Goal: Transaction & Acquisition: Book appointment/travel/reservation

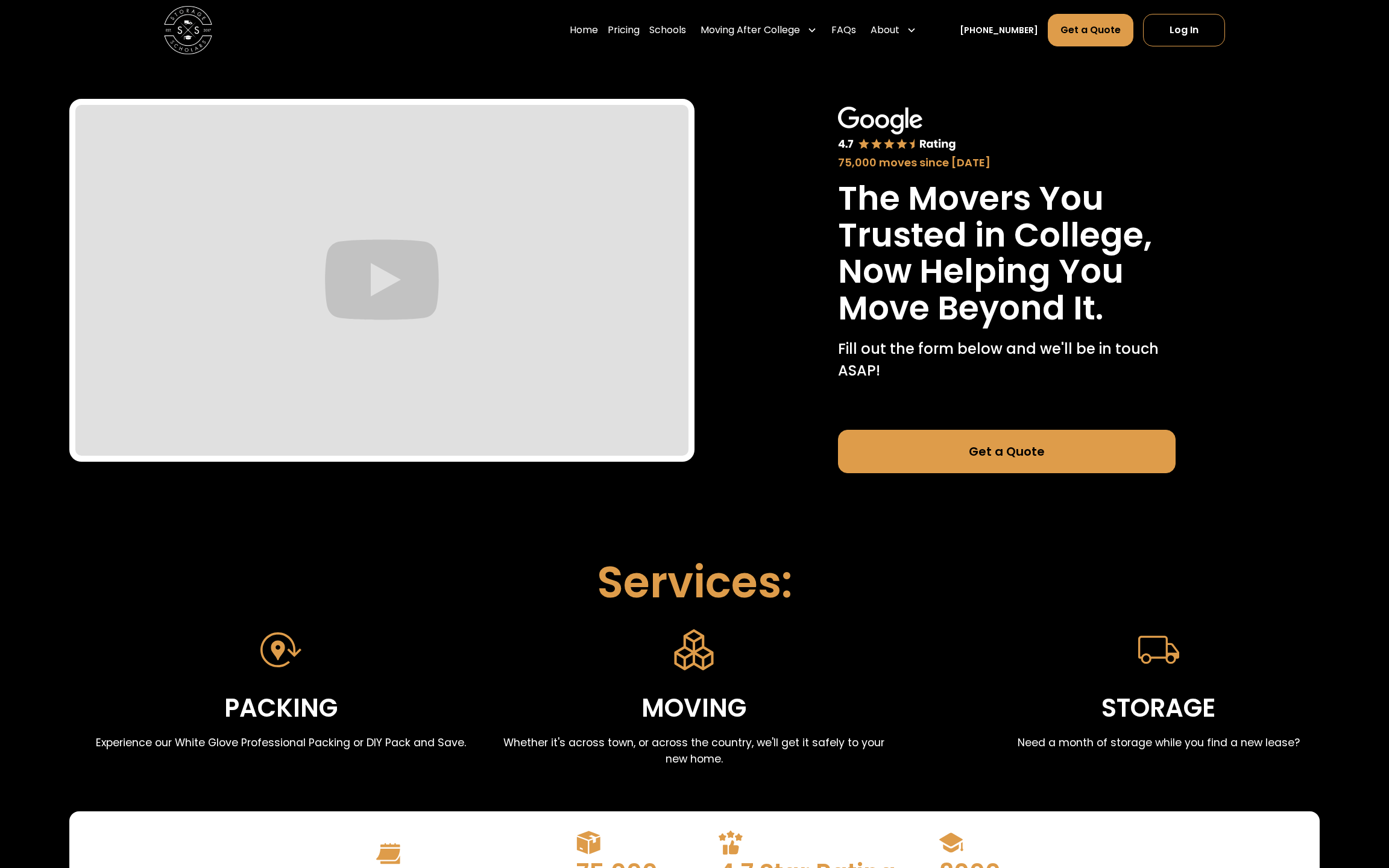
click at [1061, 458] on link "Get a Quote" at bounding box center [1007, 451] width 338 height 43
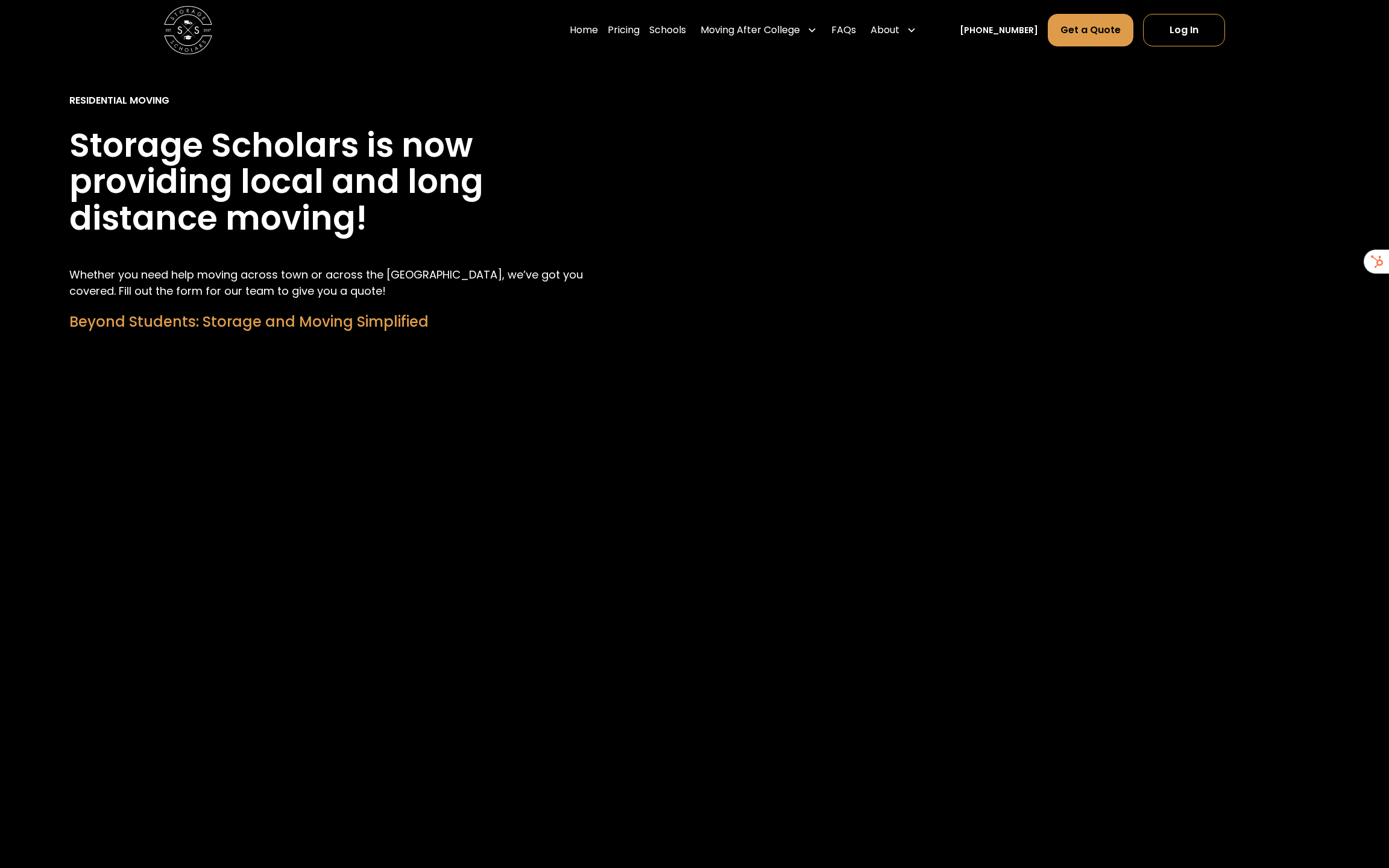
scroll to position [960, 0]
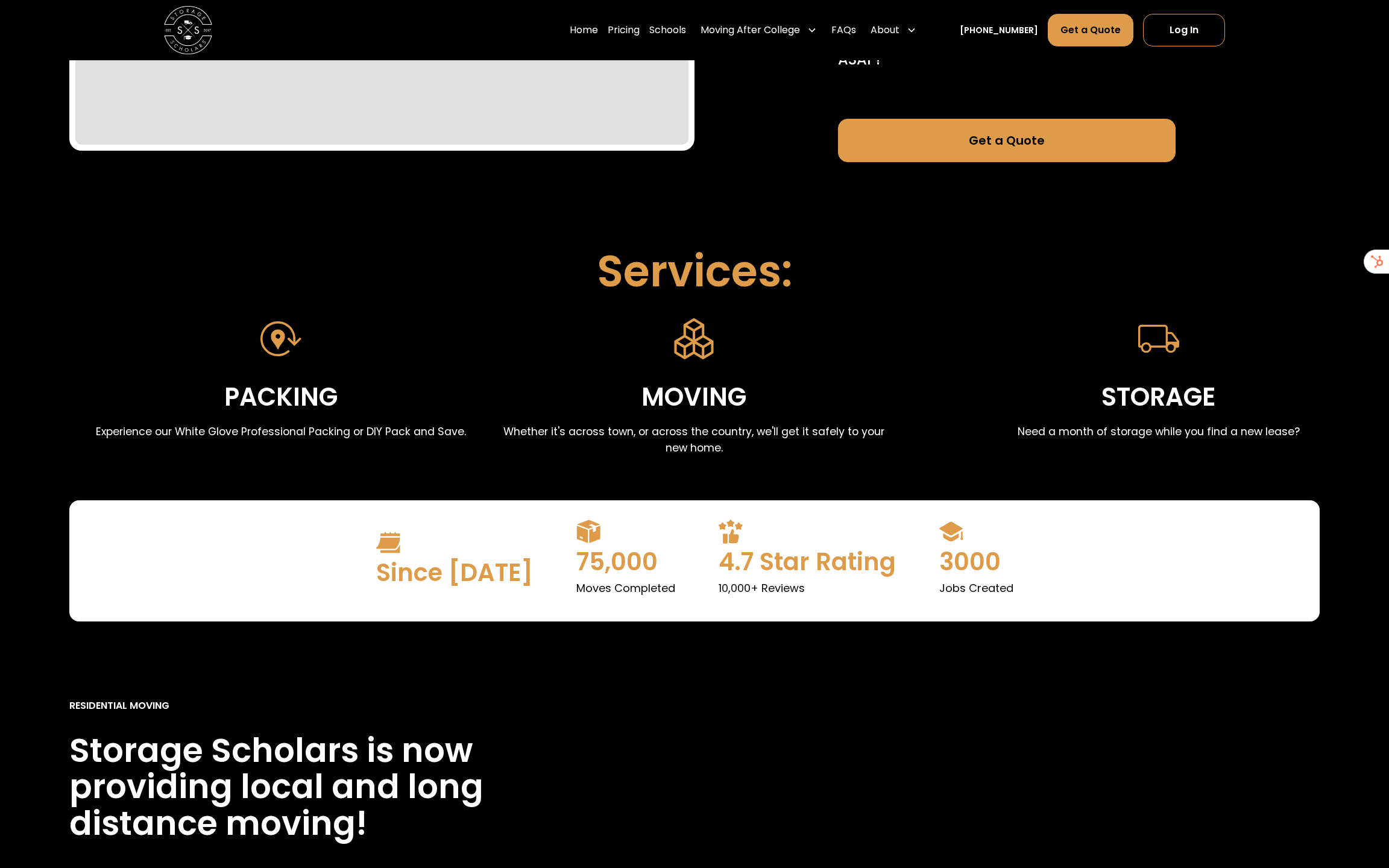
scroll to position [932, 0]
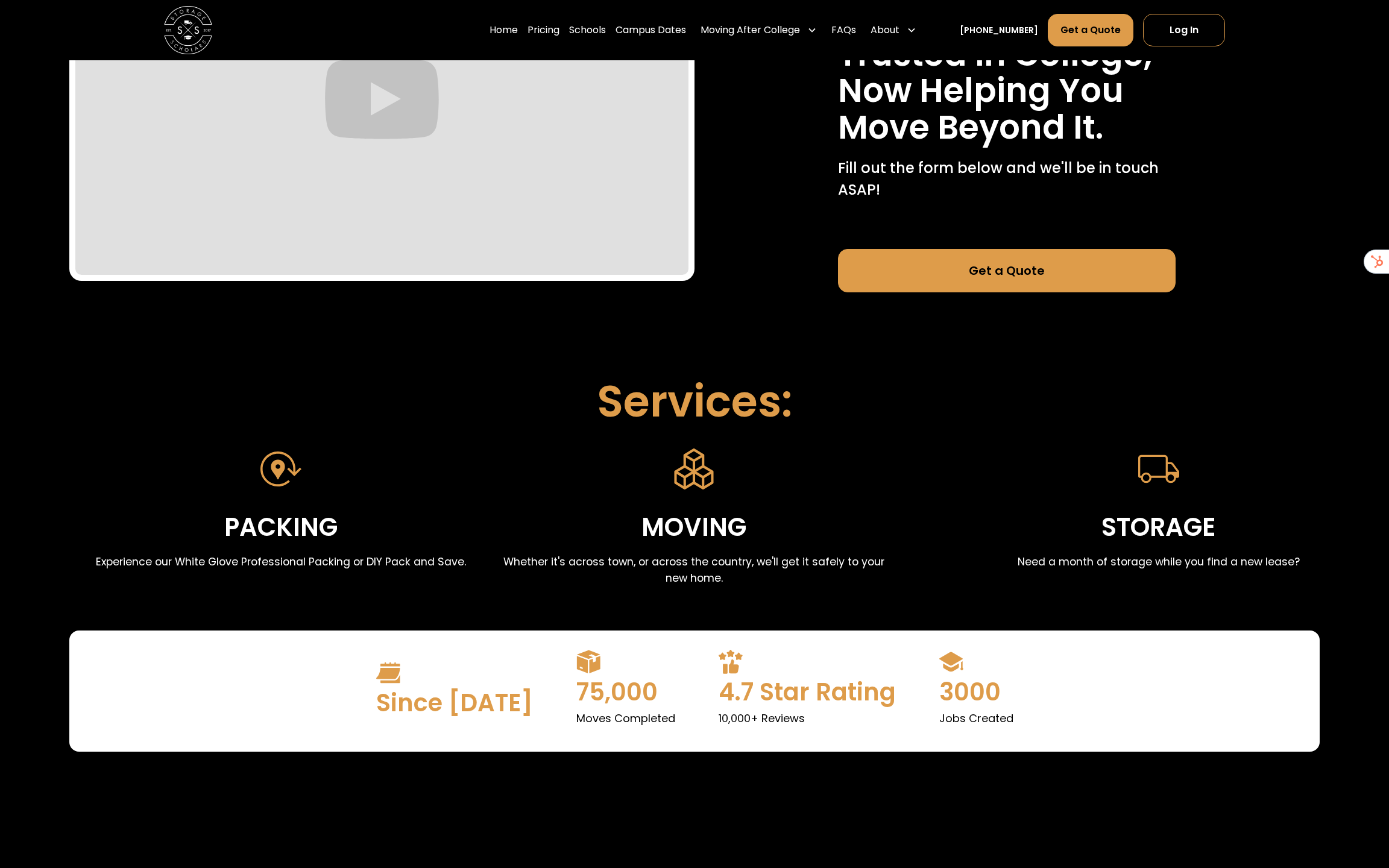
scroll to position [182, 0]
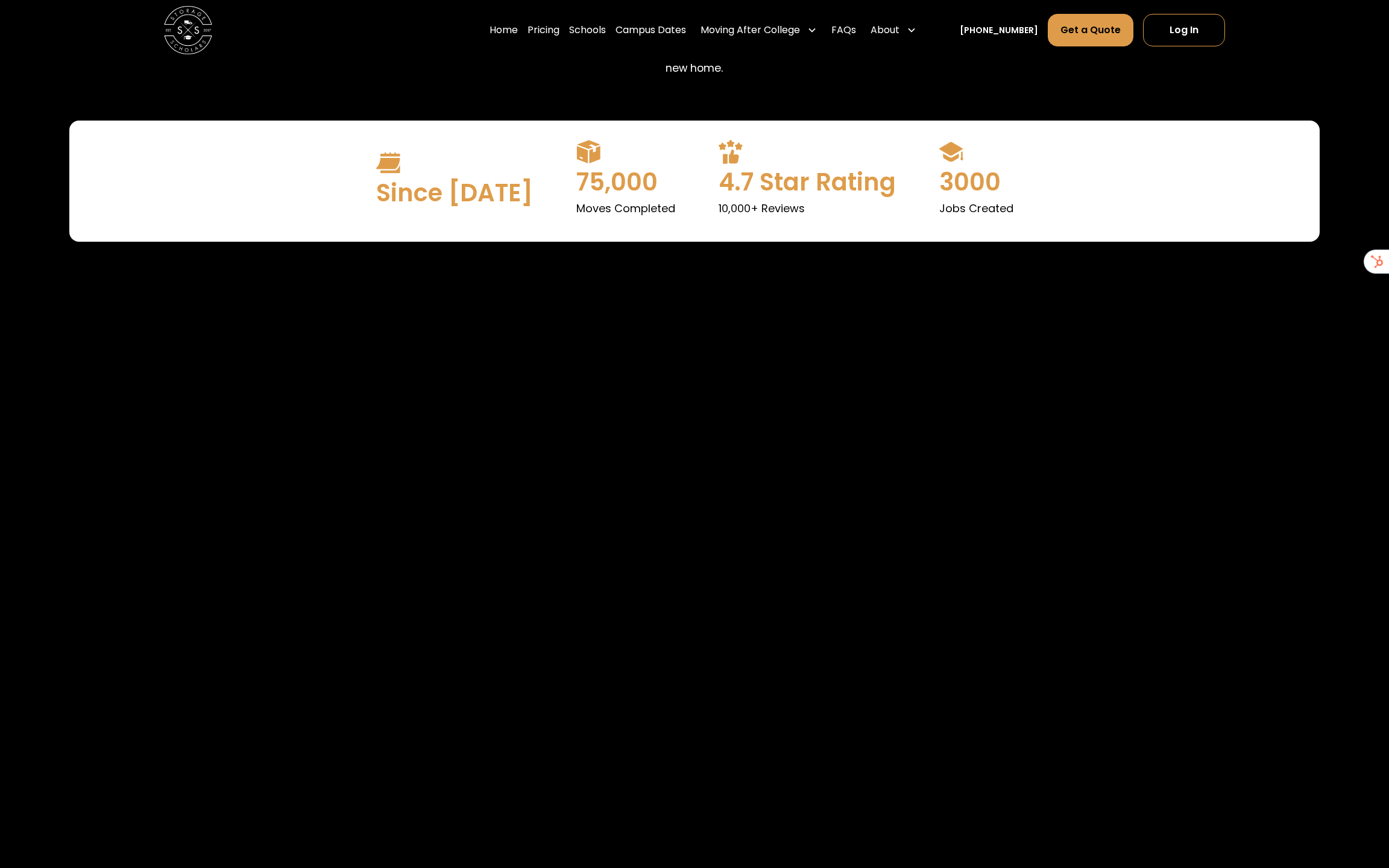
scroll to position [326, 0]
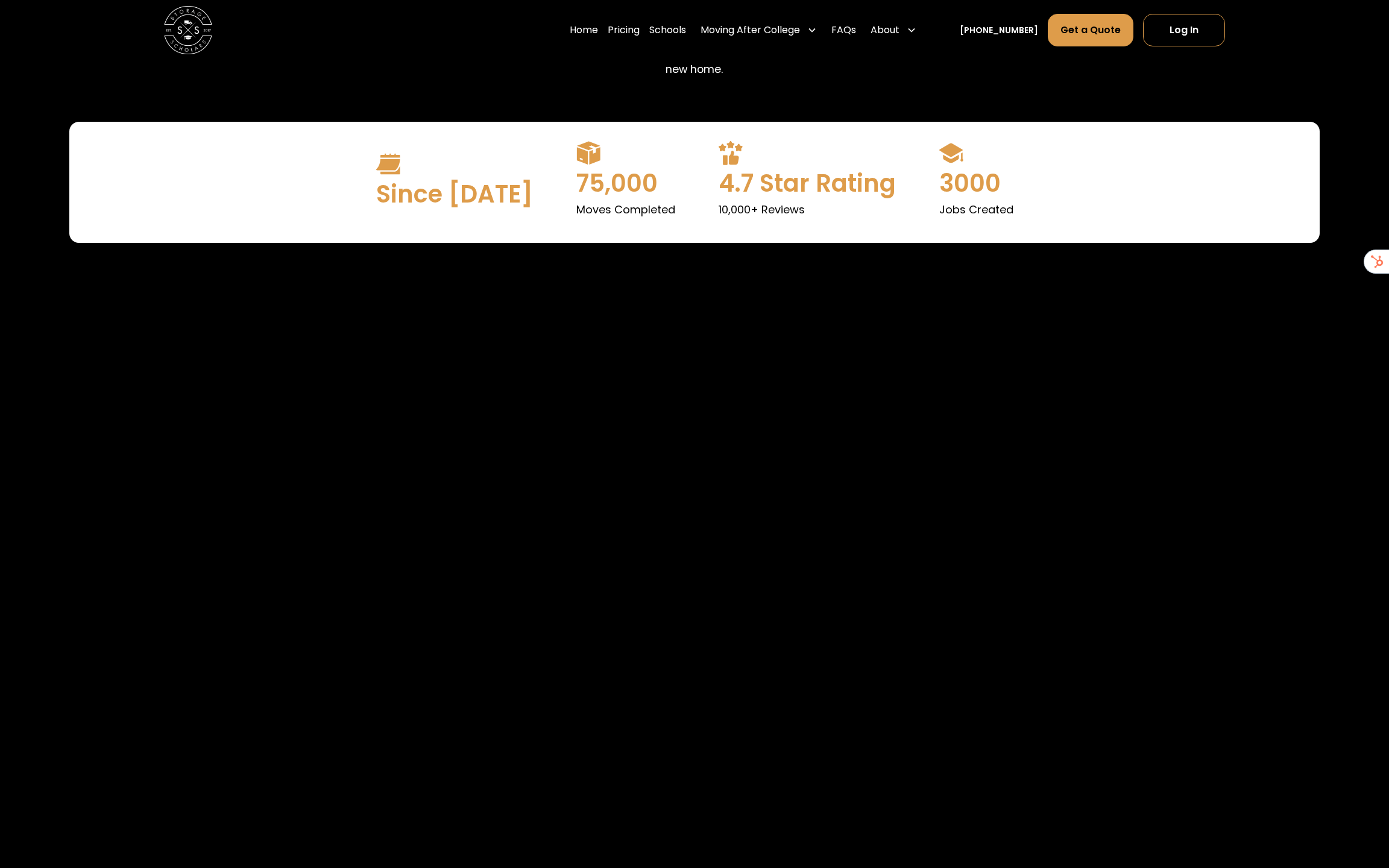
scroll to position [720, 0]
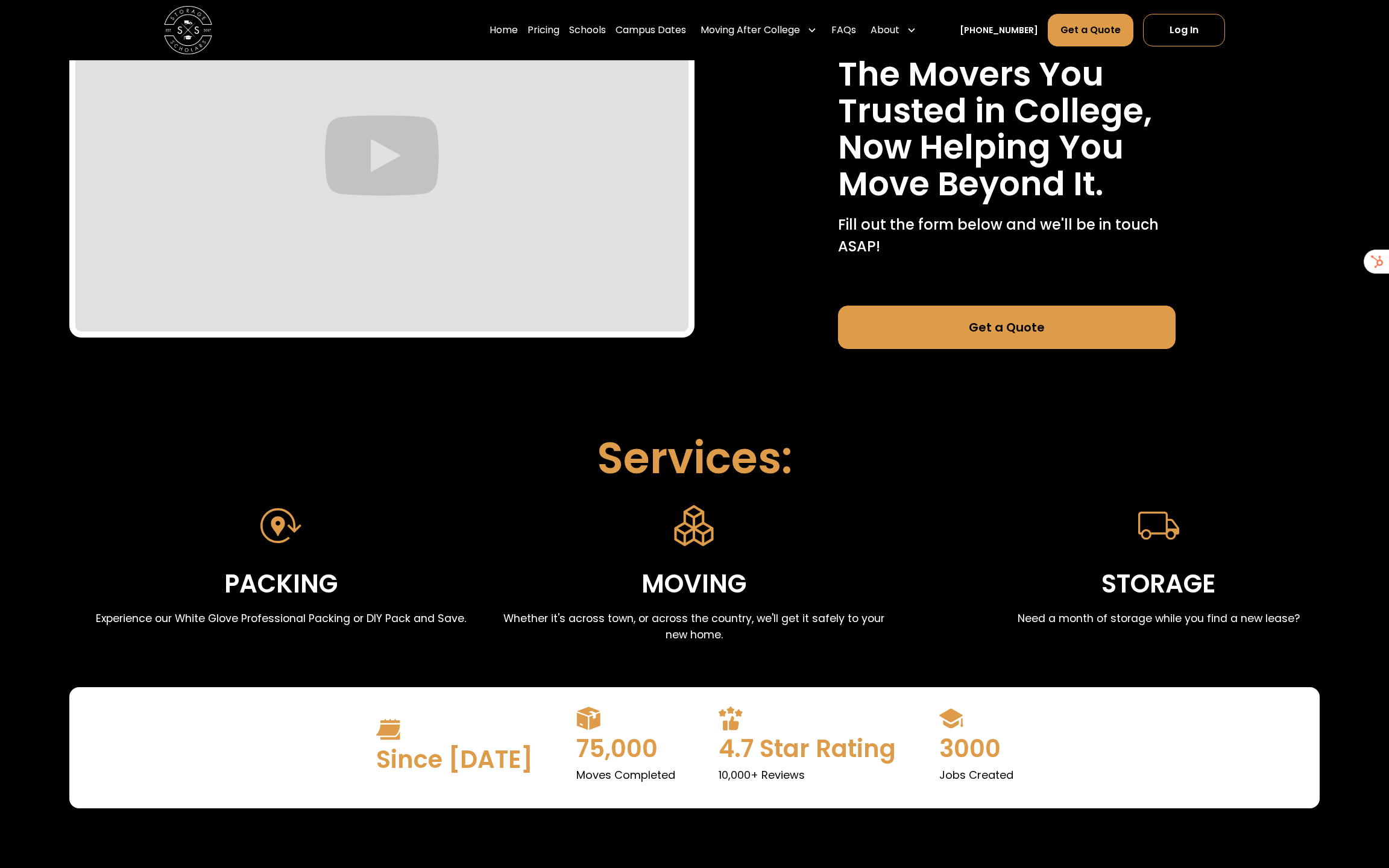
click at [1046, 329] on link "Get a Quote" at bounding box center [1007, 327] width 338 height 43
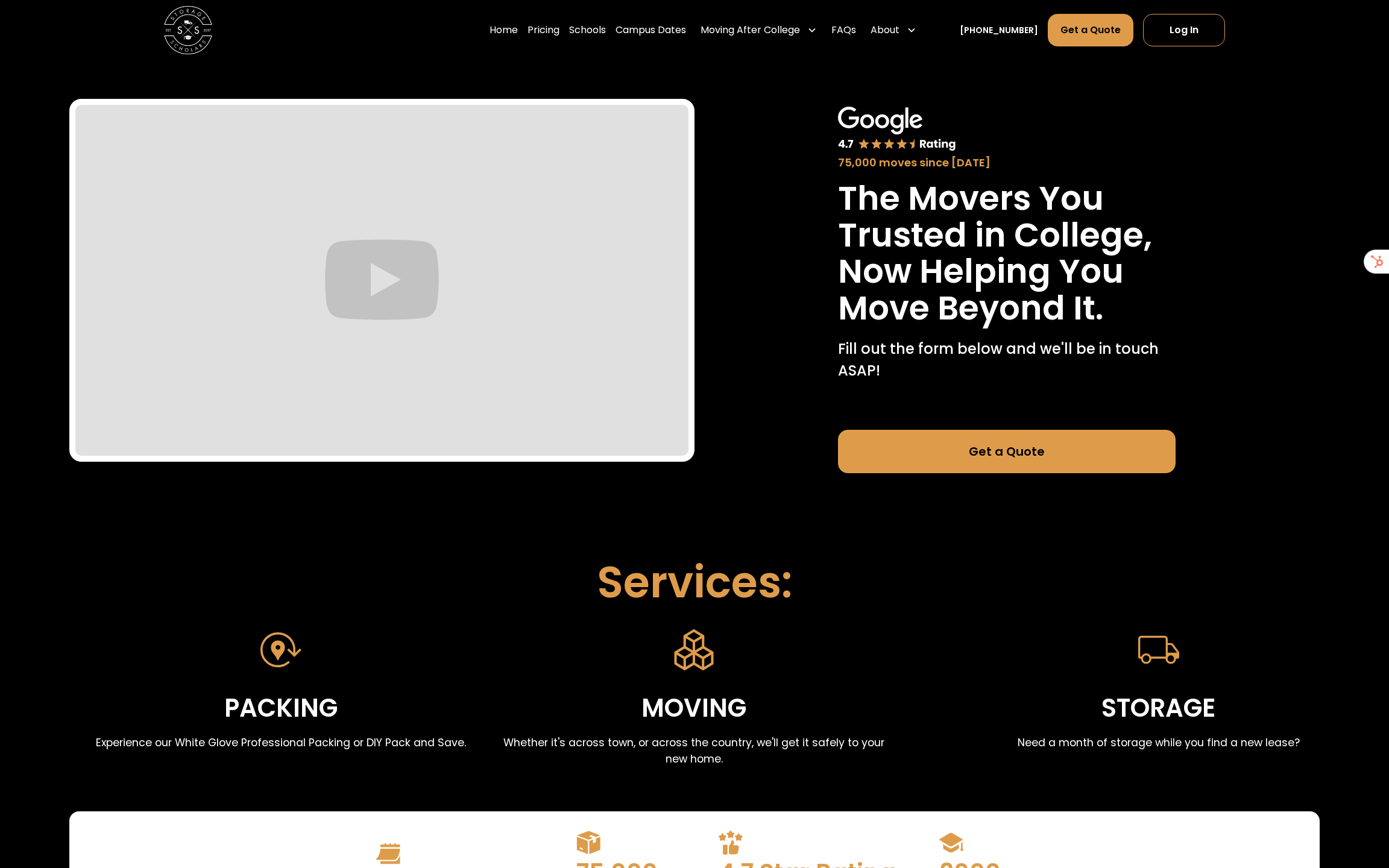
click at [1053, 425] on div "75,000 moves since 2017 The Movers You Trusted in College, Now Helping You Move…" at bounding box center [1007, 290] width 338 height 366
click at [1053, 474] on div "75,000 moves since 2017 The Movers You Trusted in College, Now Helping You Move…" at bounding box center [1007, 290] width 625 height 460
click at [1053, 449] on link "Get a Quote" at bounding box center [1007, 451] width 338 height 43
